Goal: Find specific page/section: Find specific page/section

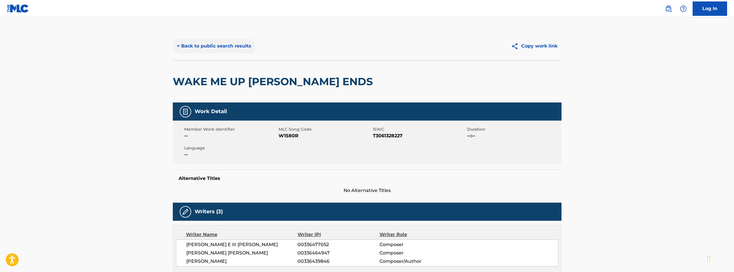
click at [224, 44] on button "< Back to public search results" at bounding box center [214, 46] width 82 height 14
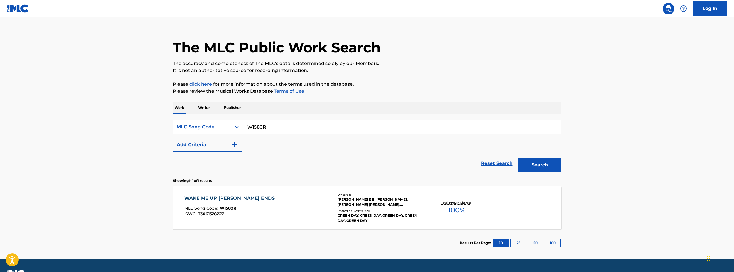
click at [266, 130] on input "W1580R" at bounding box center [401, 127] width 319 height 14
paste input "X3549D"
type input "X3549D"
click at [543, 168] on button "Search" at bounding box center [539, 165] width 43 height 14
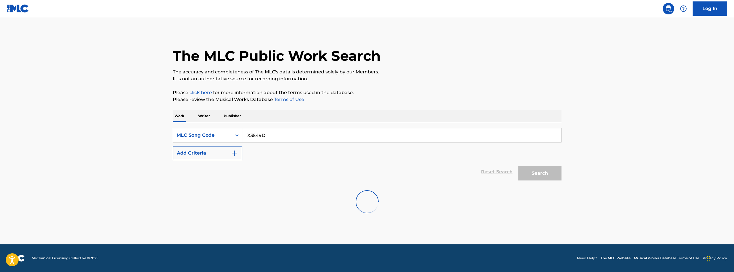
scroll to position [0, 0]
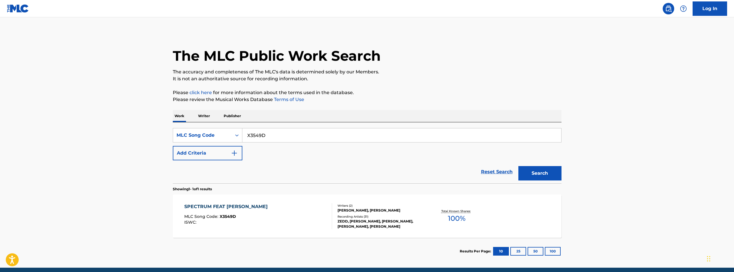
click at [368, 212] on div "[PERSON_NAME], [PERSON_NAME]" at bounding box center [380, 210] width 87 height 5
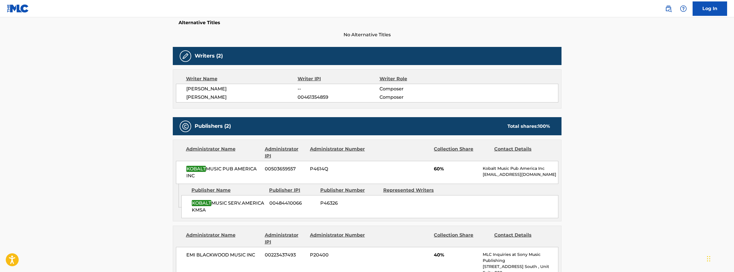
scroll to position [230, 0]
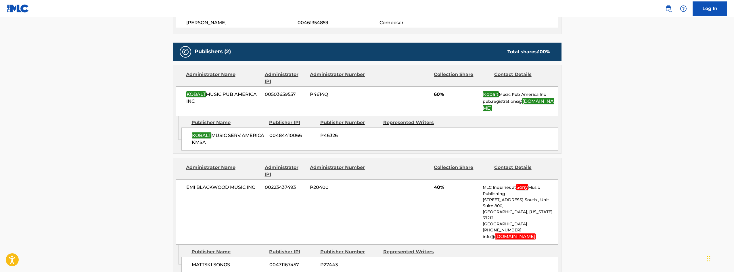
click at [598, 119] on main "< Back to public search results Copy work link SPECTRUM FEAT [PERSON_NAME] Work…" at bounding box center [367, 166] width 734 height 759
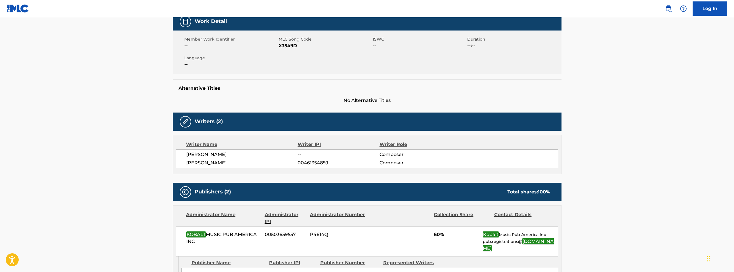
scroll to position [0, 0]
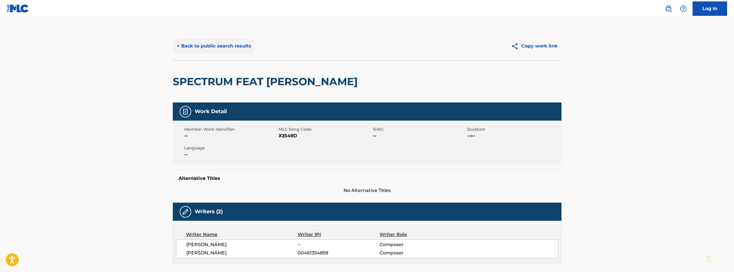
click at [214, 43] on button "< Back to public search results" at bounding box center [214, 46] width 82 height 14
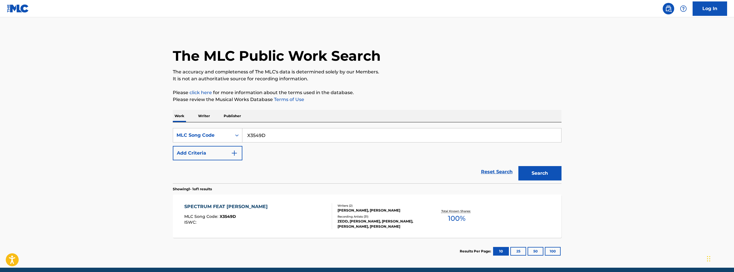
click at [277, 138] on input "X3549D" at bounding box center [401, 135] width 319 height 14
paste input "SVEB0Z"
type input "SVEB0Z"
click at [551, 170] on button "Search" at bounding box center [539, 173] width 43 height 14
click at [438, 224] on div "Total Known Shares: 60 %" at bounding box center [456, 216] width 65 height 18
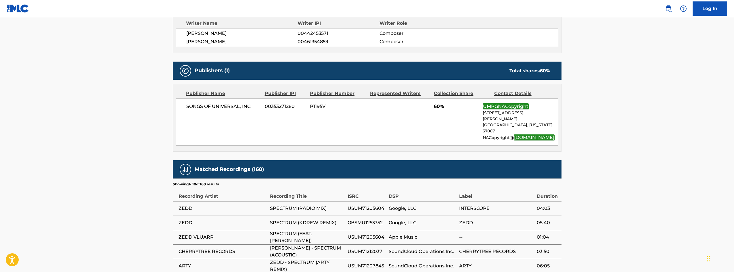
scroll to position [250, 0]
